Goal: Task Accomplishment & Management: Manage account settings

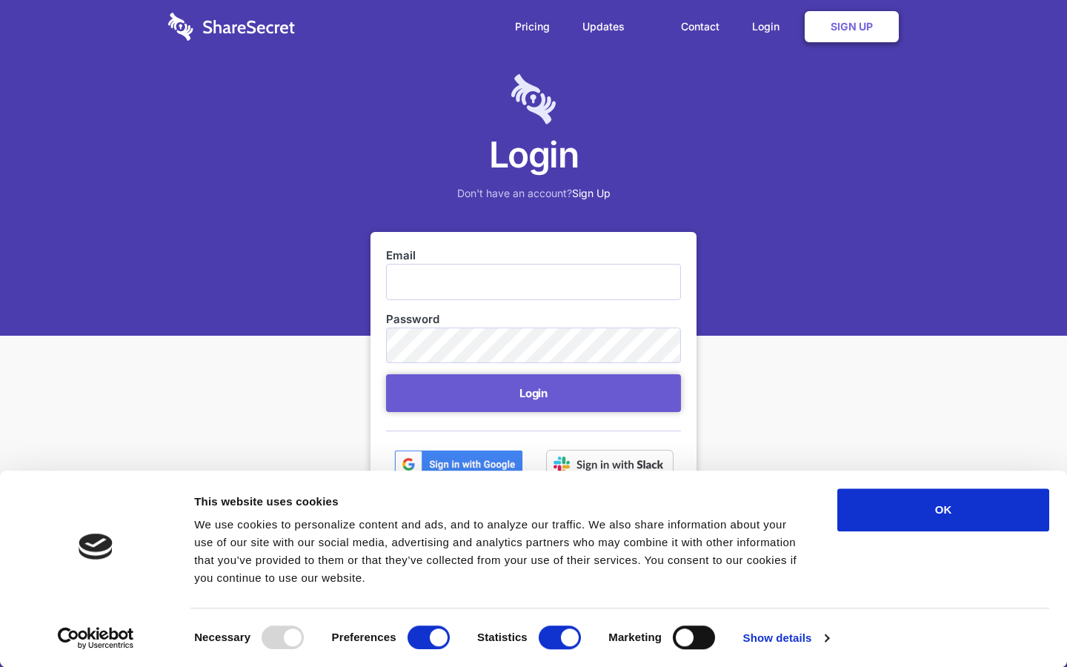
scroll to position [60, 0]
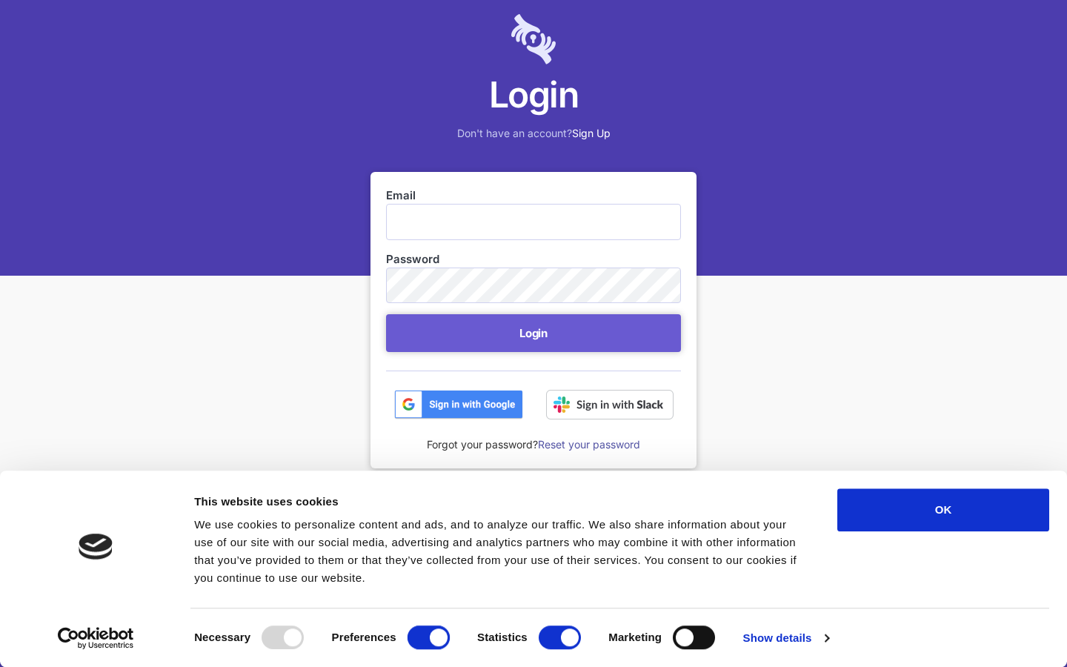
click at [428, 642] on input "Preferences" at bounding box center [429, 637] width 42 height 24
checkbox input "false"
click at [559, 642] on input "Statistics" at bounding box center [560, 637] width 42 height 24
checkbox input "false"
click at [694, 640] on input "Marketing" at bounding box center [694, 637] width 42 height 24
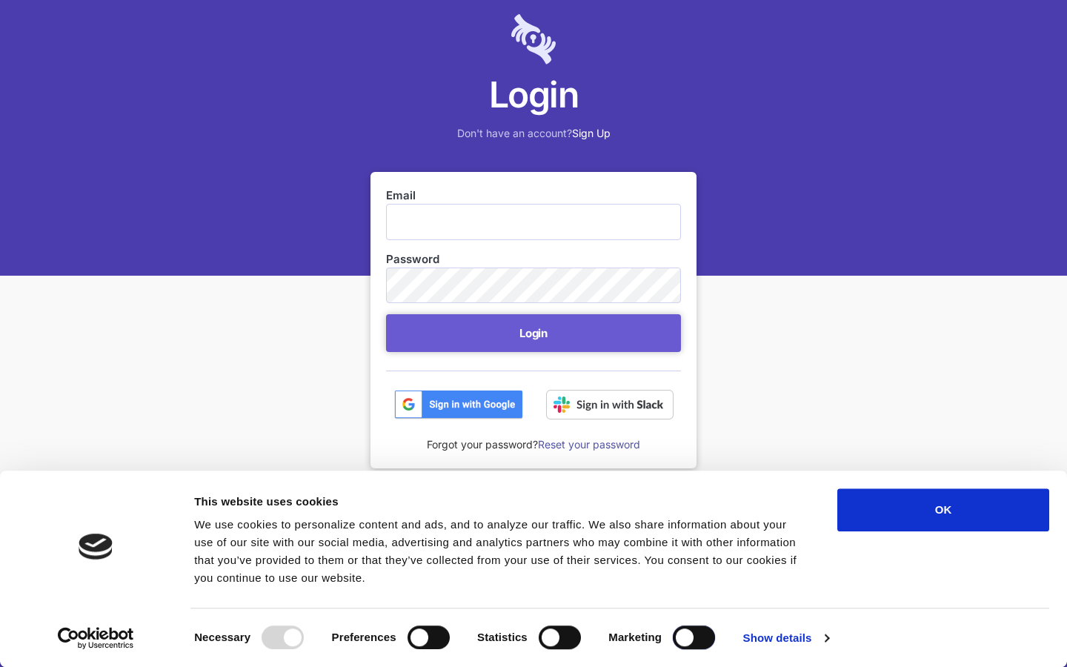
checkbox input "true"
click at [534, 222] on input "Email" at bounding box center [533, 222] width 295 height 36
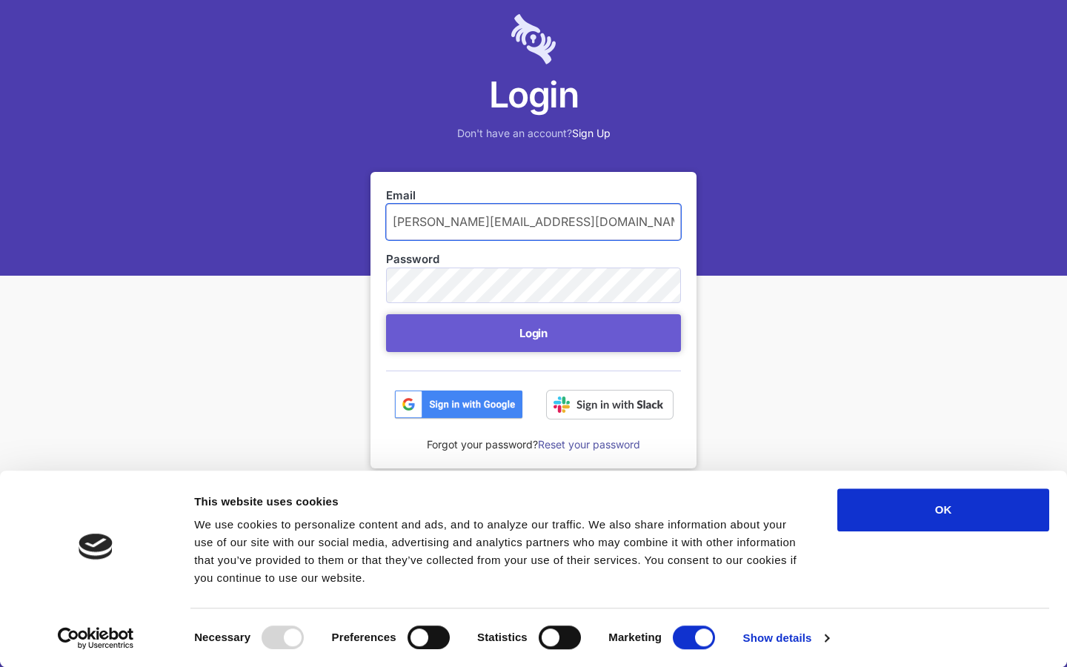
type input "[PERSON_NAME][EMAIL_ADDRESS][DOMAIN_NAME]"
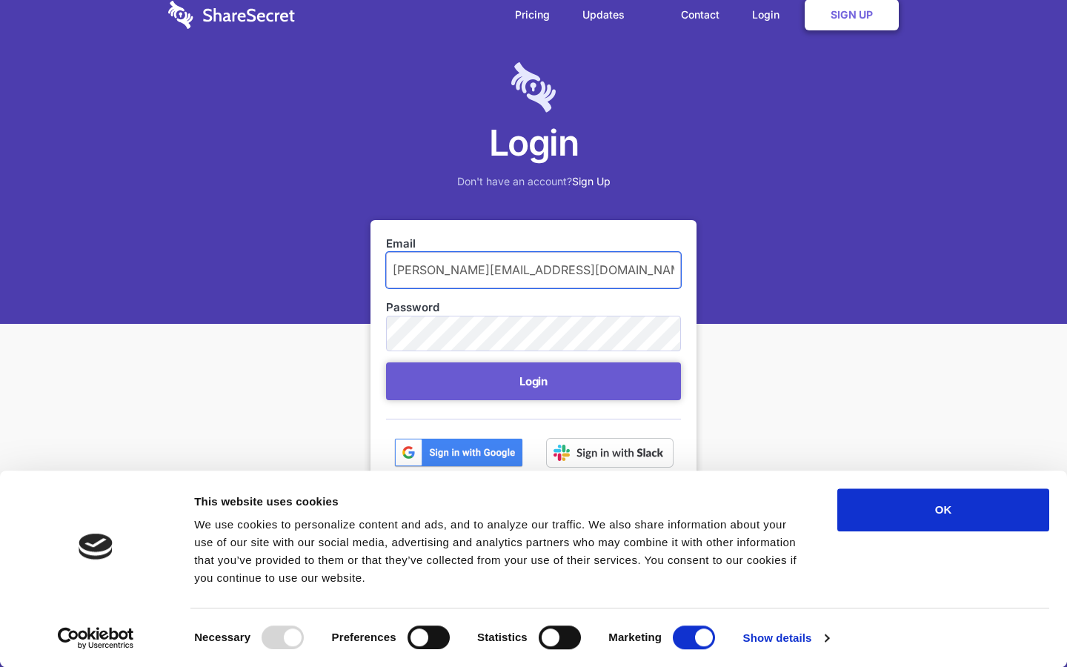
click at [386, 362] on button "Login" at bounding box center [533, 381] width 295 height 38
